Goal: Communication & Community: Answer question/provide support

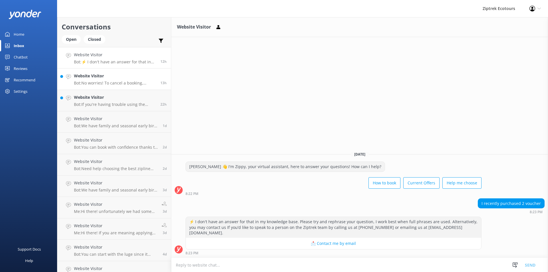
click at [109, 72] on link "Website Visitor Bot: No worries! To cancel a booking, please reach out to our f…" at bounding box center [114, 79] width 114 height 21
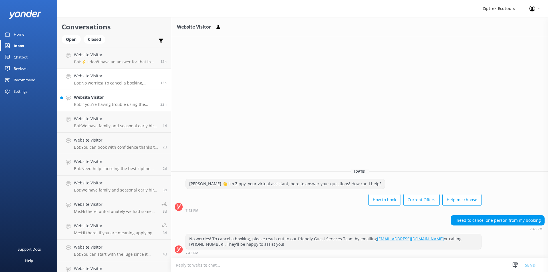
click at [111, 111] on link "Website Visitor Bot: If you're having trouble using the PREBOOK15 offer online,…" at bounding box center [114, 100] width 114 height 21
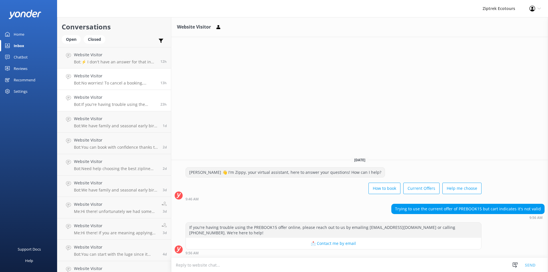
click at [106, 83] on p "Bot: No worries! To cancel a booking, please reach out to our friendly Guest Se…" at bounding box center [115, 83] width 82 height 5
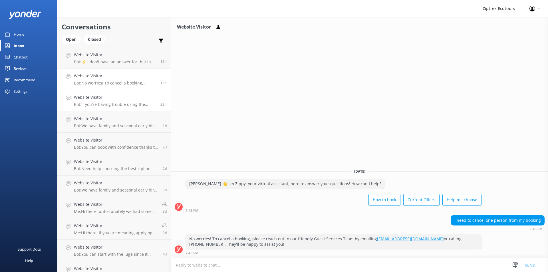
click at [117, 99] on h4 "Website Visitor" at bounding box center [115, 97] width 82 height 6
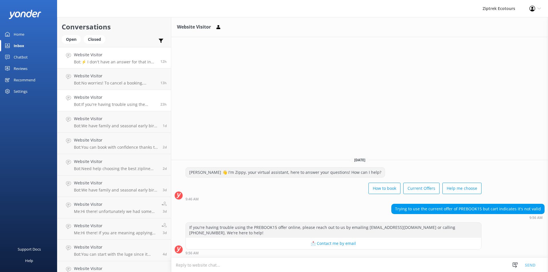
click at [115, 63] on p "Bot: ⚡ I don't have an answer for that in my knowledge base. Please try and rep…" at bounding box center [115, 61] width 82 height 5
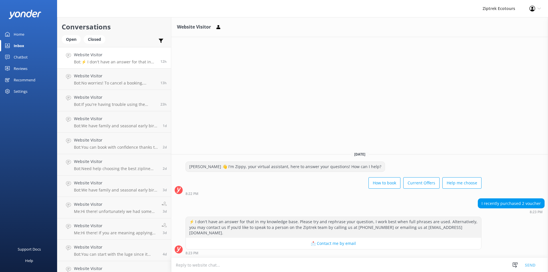
click at [319, 261] on textarea at bounding box center [359, 265] width 377 height 14
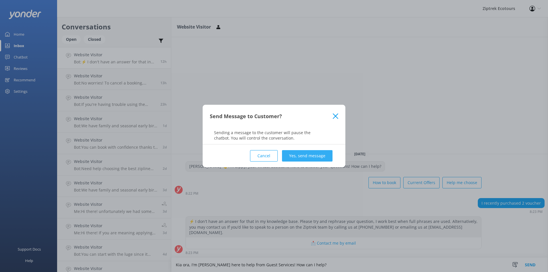
type textarea "Kia ora, I'm [PERSON_NAME] here to help from Guest Services! How can I help?"
click at [309, 161] on button "Yes, send message" at bounding box center [307, 155] width 51 height 11
